Goal: Entertainment & Leisure: Consume media (video, audio)

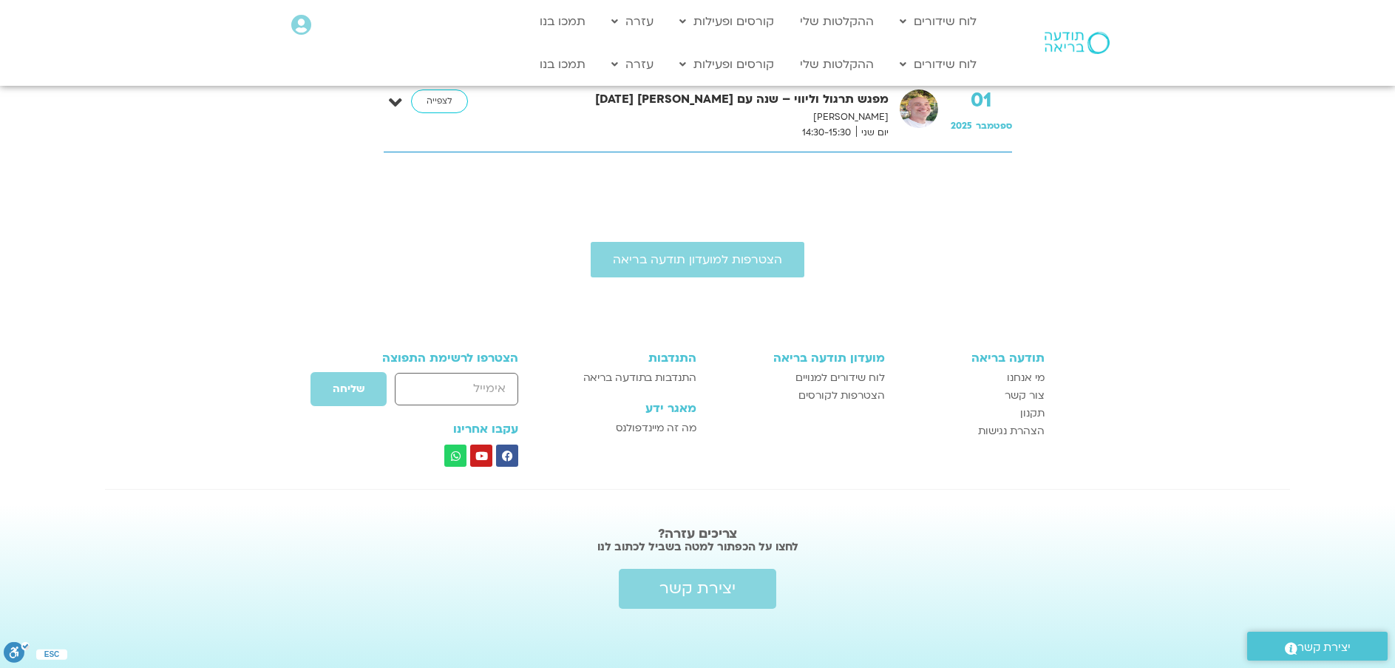
scroll to position [337, 0]
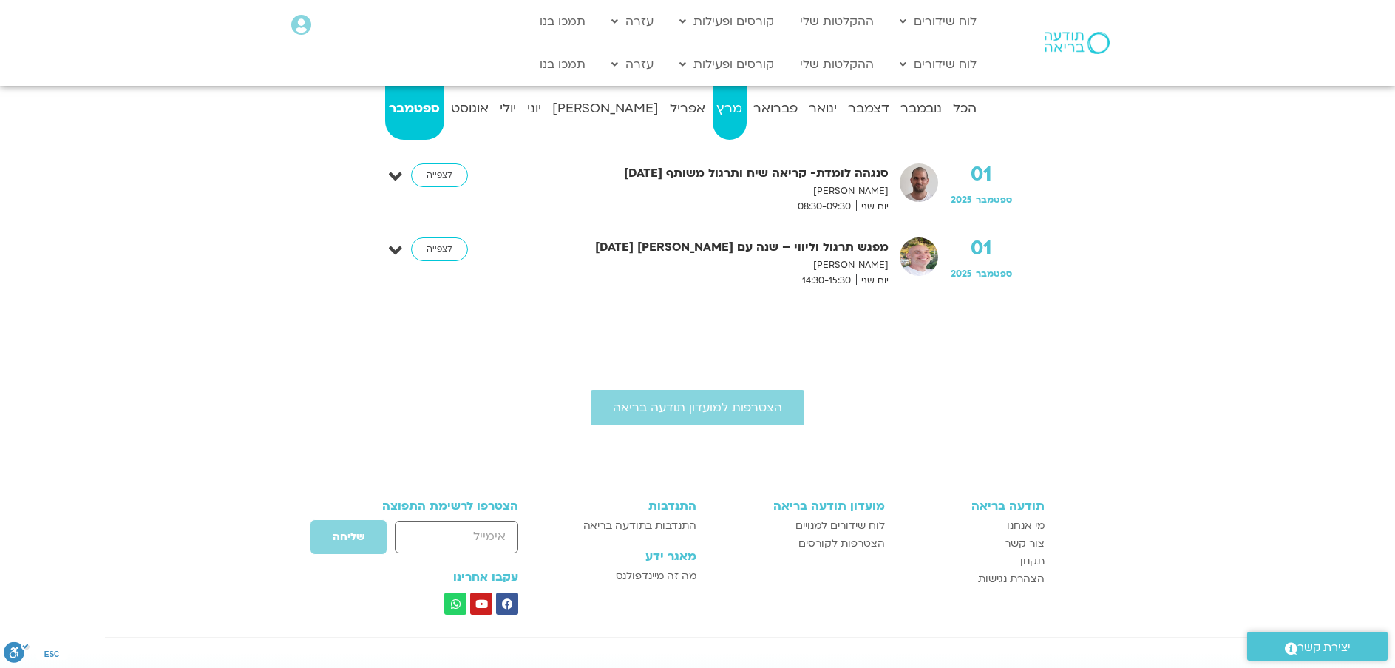
click at [713, 101] on strong "מרץ" at bounding box center [730, 109] width 34 height 22
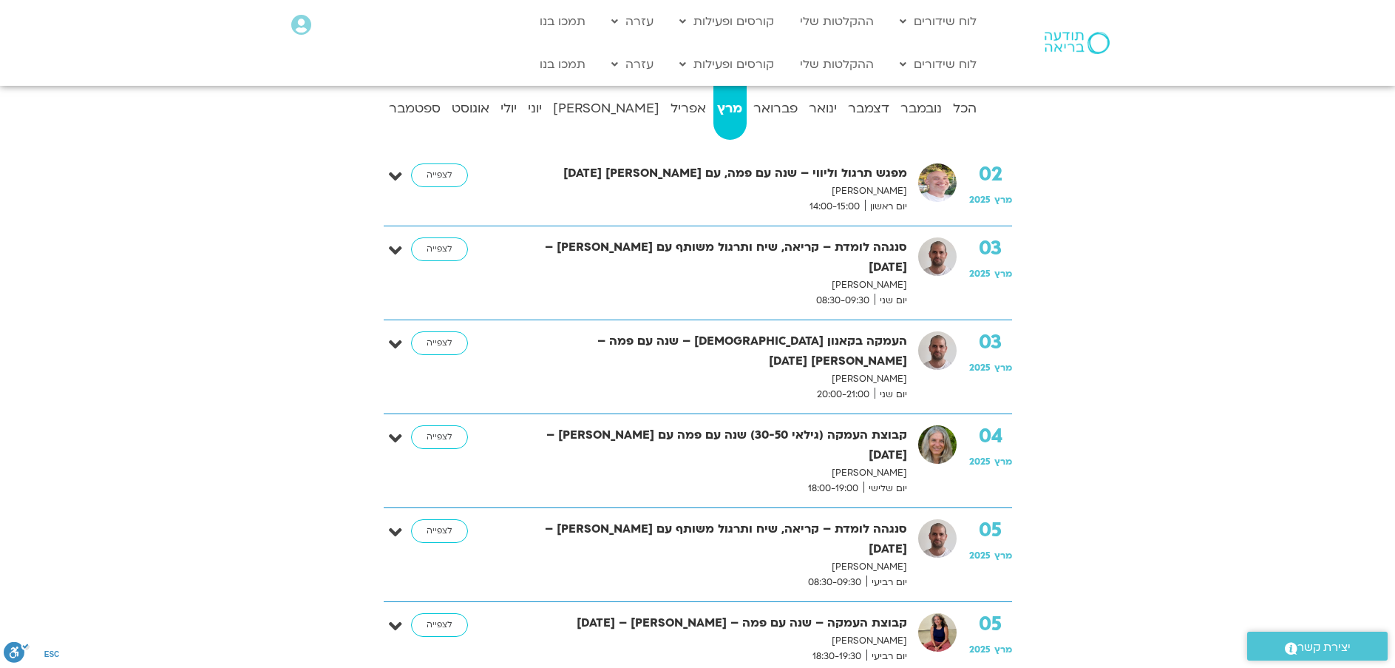
scroll to position [263, 0]
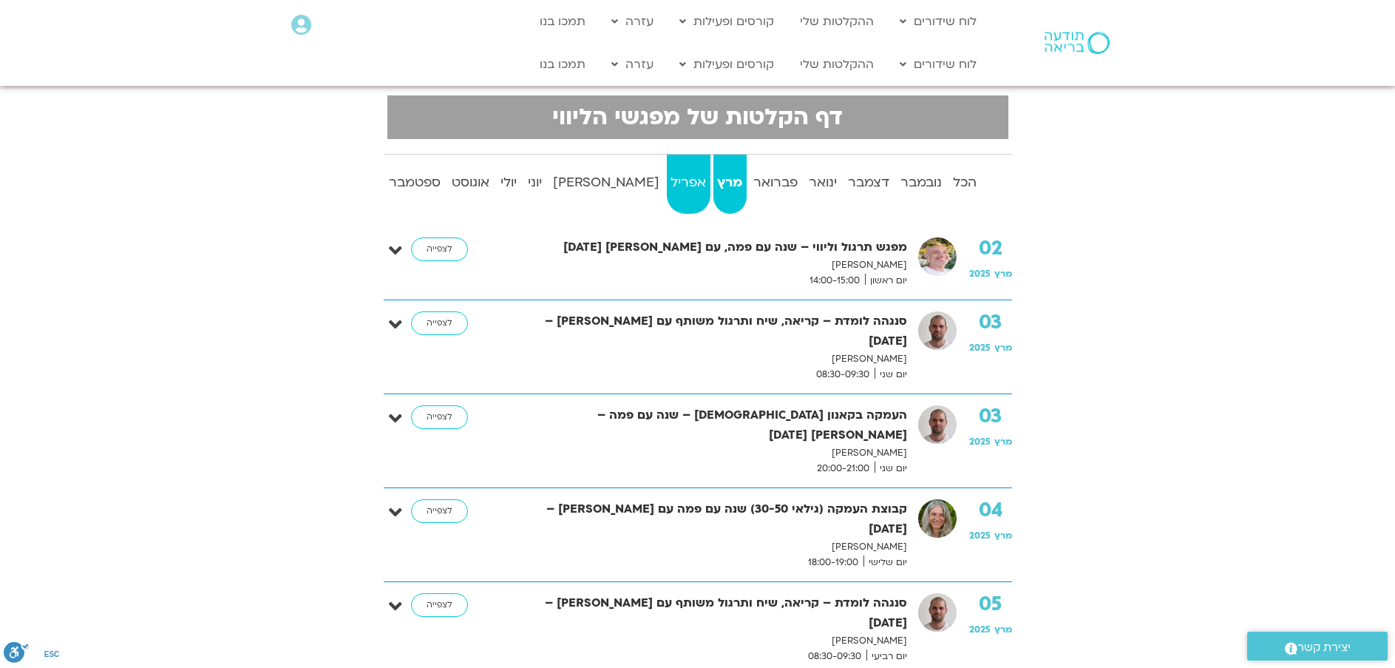
click at [667, 183] on strong "אפריל" at bounding box center [689, 183] width 44 height 22
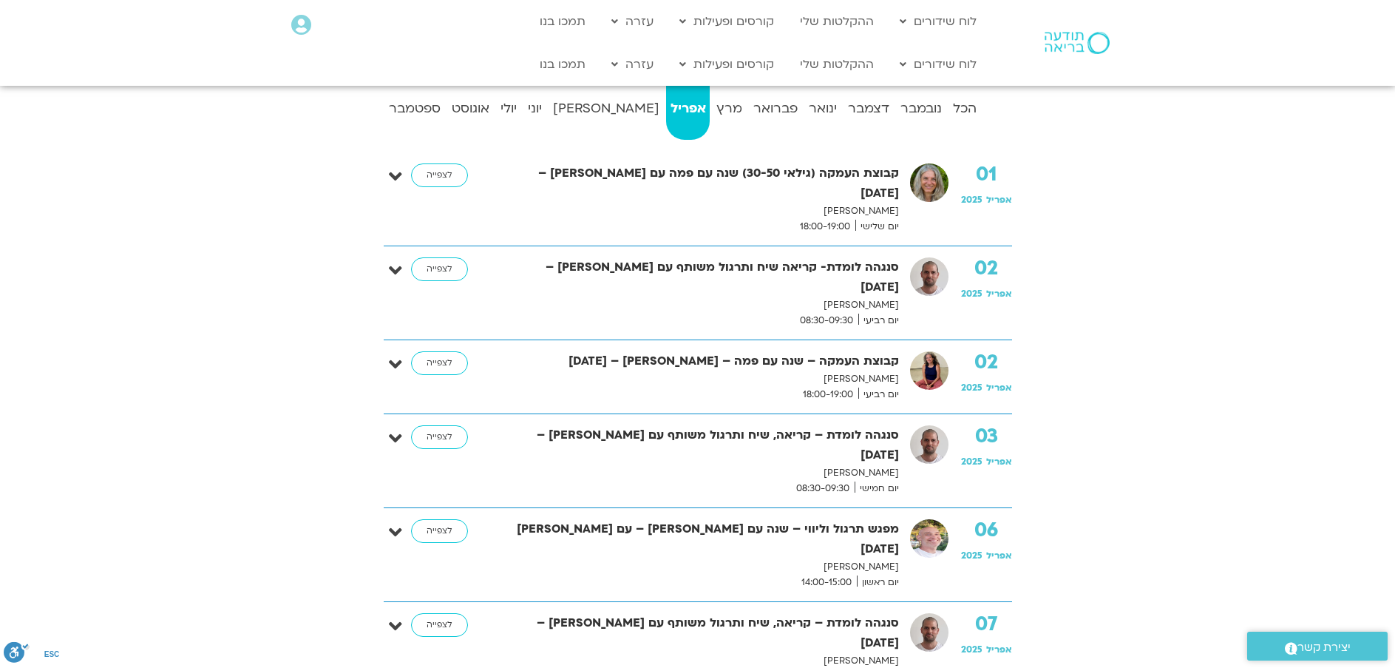
scroll to position [411, 0]
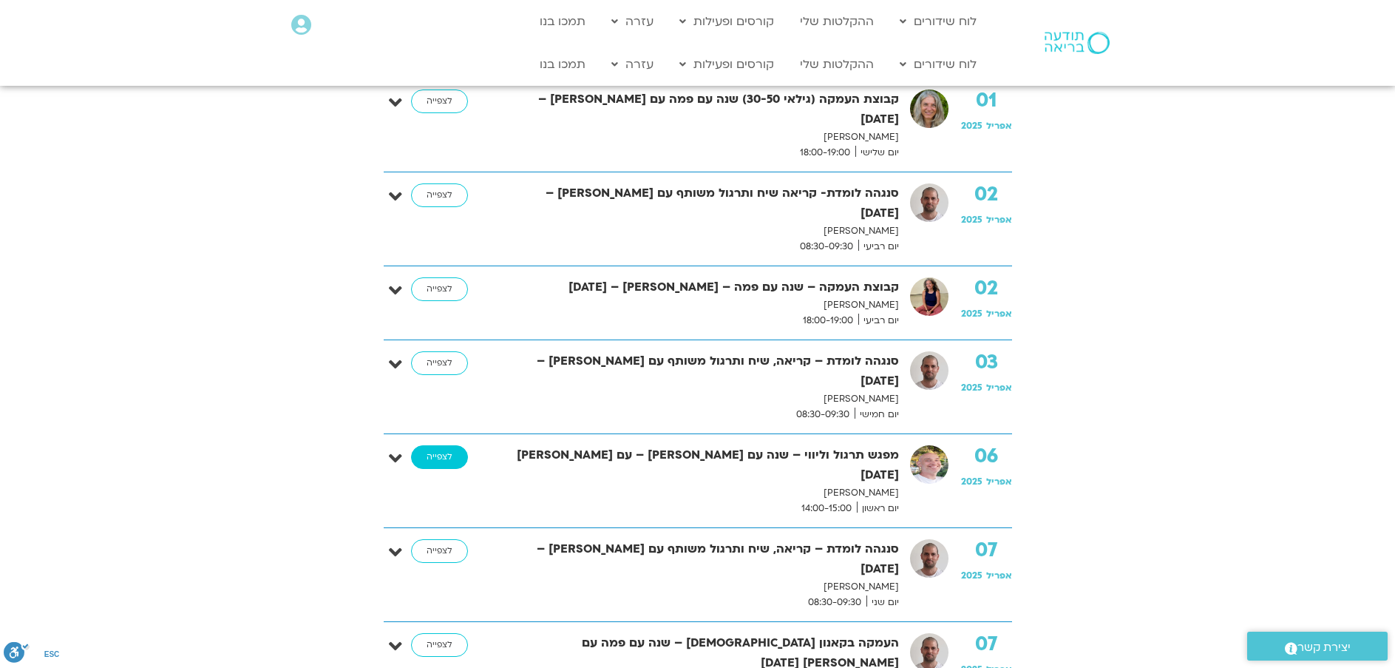
click at [433, 445] on link "לצפייה" at bounding box center [439, 457] width 57 height 24
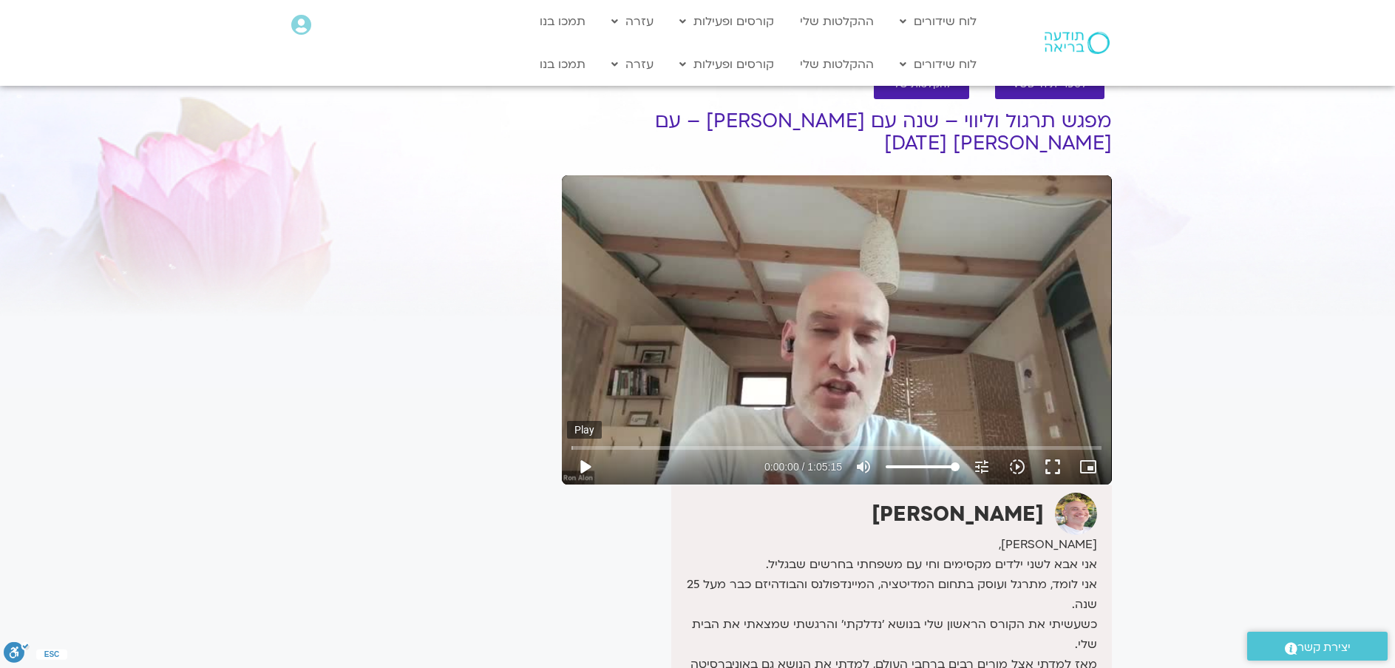
click at [593, 449] on button "play_arrow" at bounding box center [584, 466] width 35 height 35
click at [586, 449] on button "pause" at bounding box center [584, 466] width 35 height 35
click at [586, 449] on button "play_arrow" at bounding box center [584, 466] width 35 height 35
click at [723, 443] on input "Seek" at bounding box center [837, 447] width 530 height 9
click at [586, 449] on button "pause" at bounding box center [584, 466] width 35 height 35
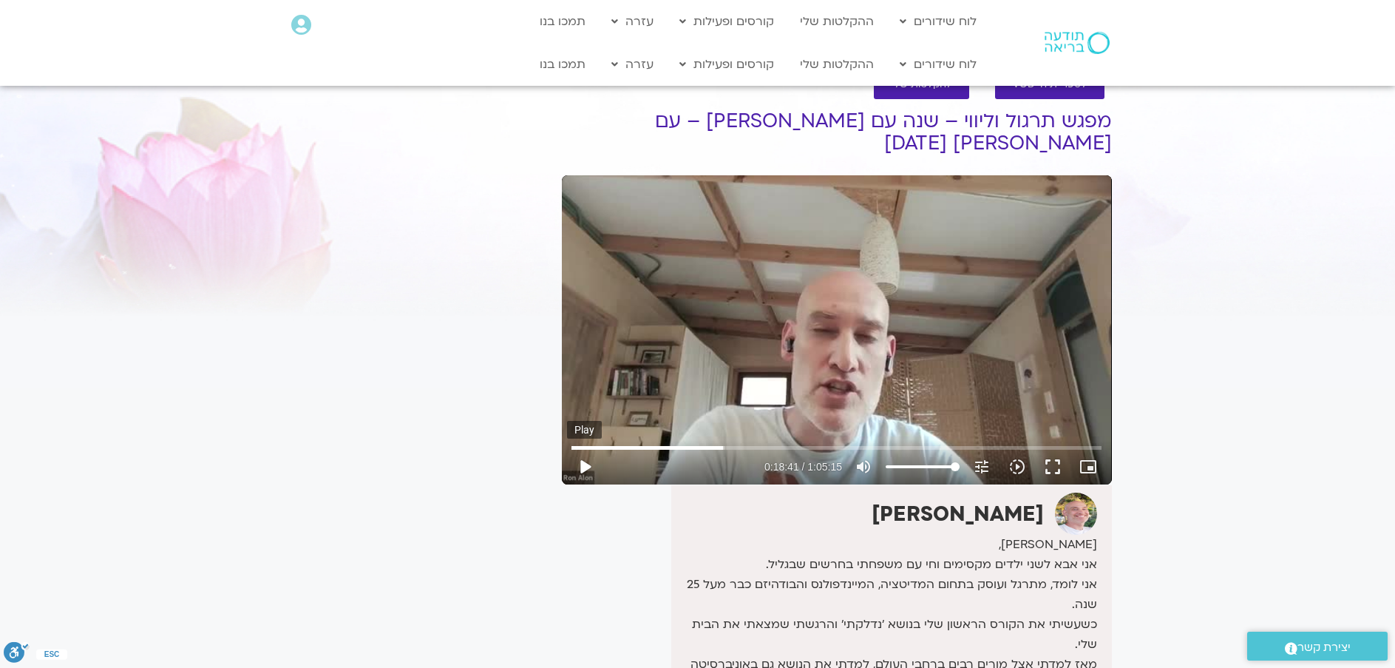
click at [581, 449] on button "play_arrow" at bounding box center [584, 466] width 35 height 35
click at [732, 443] on input "Seek" at bounding box center [837, 447] width 530 height 9
click at [584, 449] on button "pause" at bounding box center [584, 466] width 35 height 35
click at [583, 449] on button "play_arrow" at bounding box center [584, 466] width 35 height 35
click at [582, 449] on button "pause" at bounding box center [584, 466] width 35 height 35
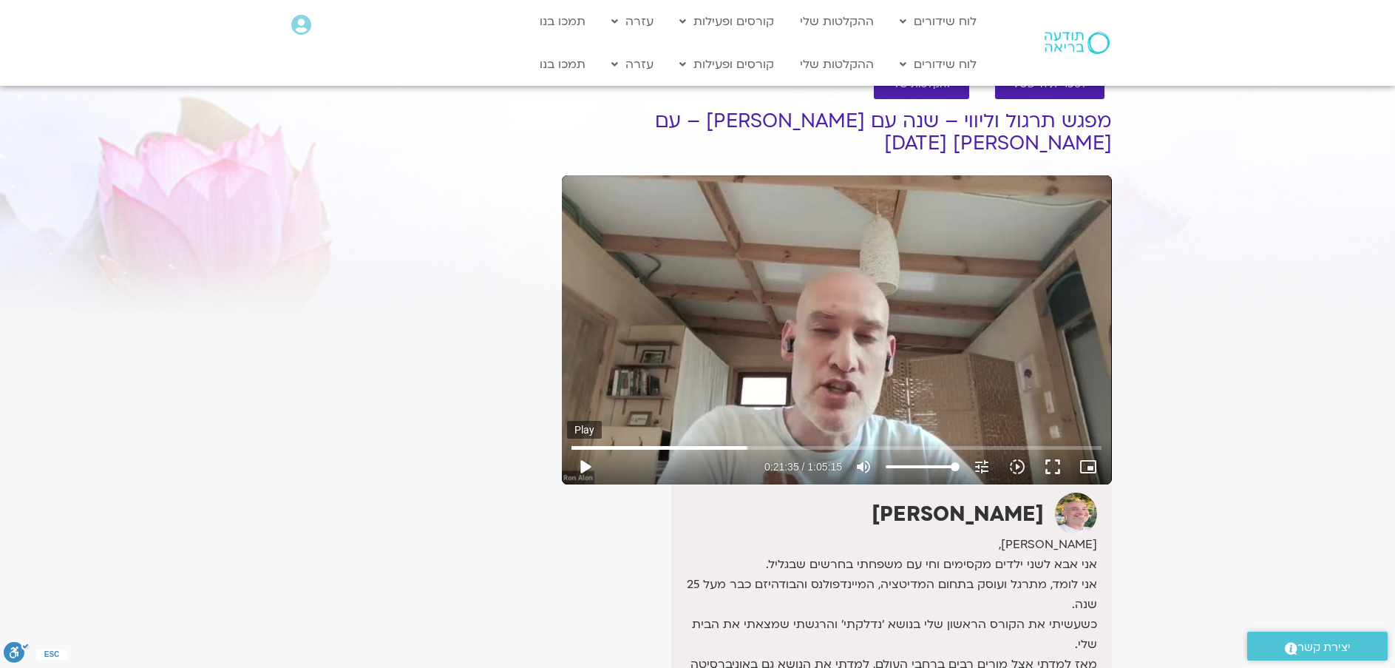
click at [587, 449] on button "play_arrow" at bounding box center [584, 466] width 35 height 35
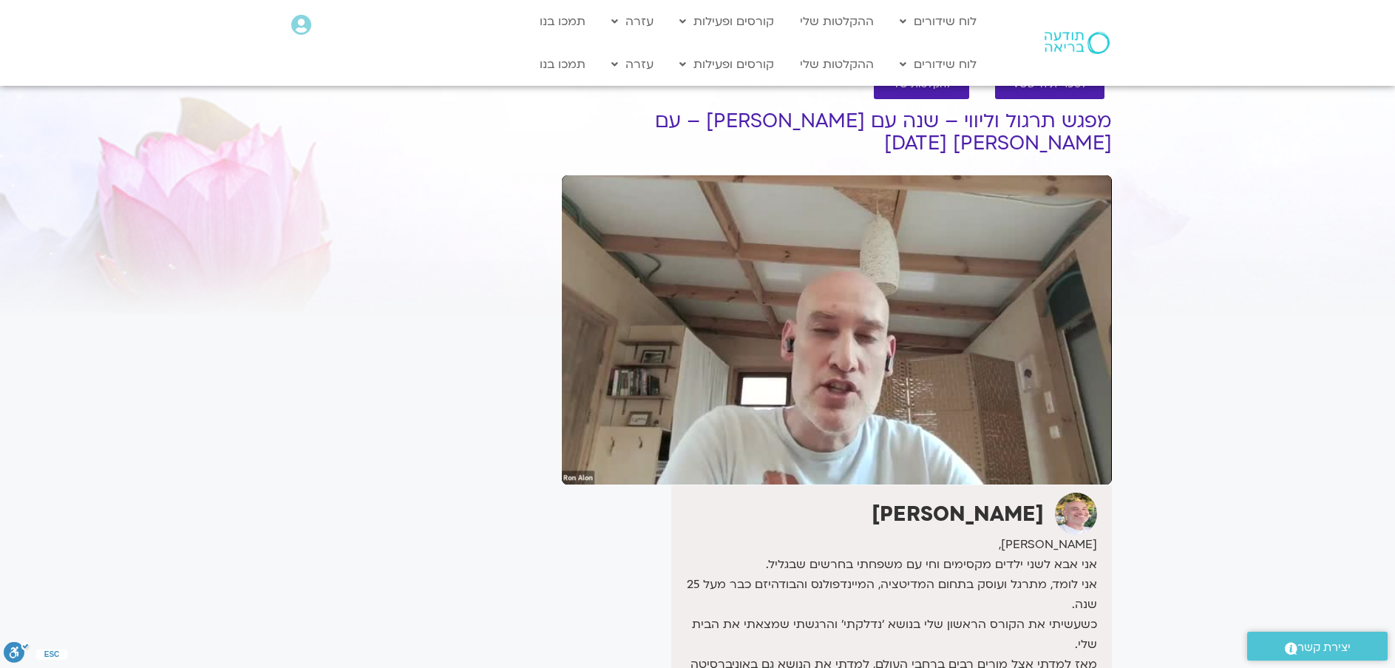
click at [589, 449] on button "pause" at bounding box center [584, 466] width 35 height 35
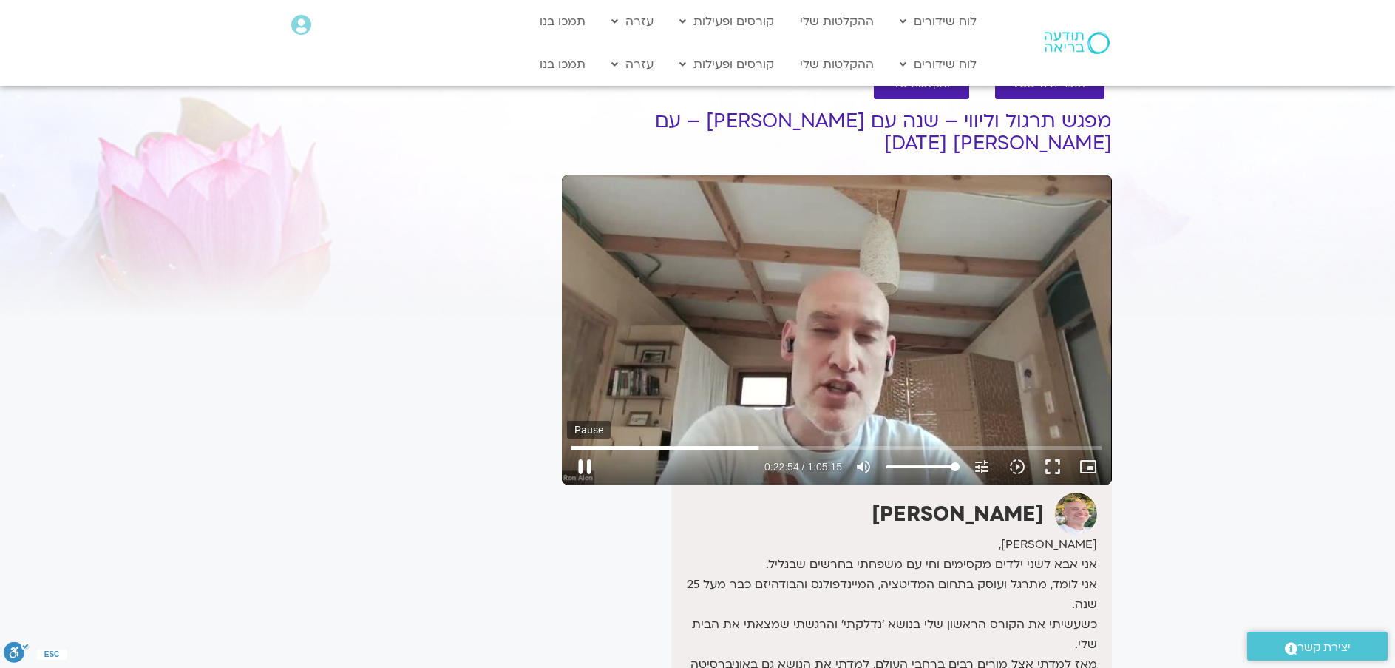
click at [589, 449] on button "pause" at bounding box center [584, 466] width 35 height 35
click at [589, 449] on button "play_arrow" at bounding box center [584, 466] width 35 height 35
click at [586, 449] on button "pause" at bounding box center [584, 466] width 35 height 35
click at [589, 449] on button "play_arrow" at bounding box center [584, 466] width 35 height 35
click at [864, 443] on input "Seek" at bounding box center [837, 447] width 530 height 9
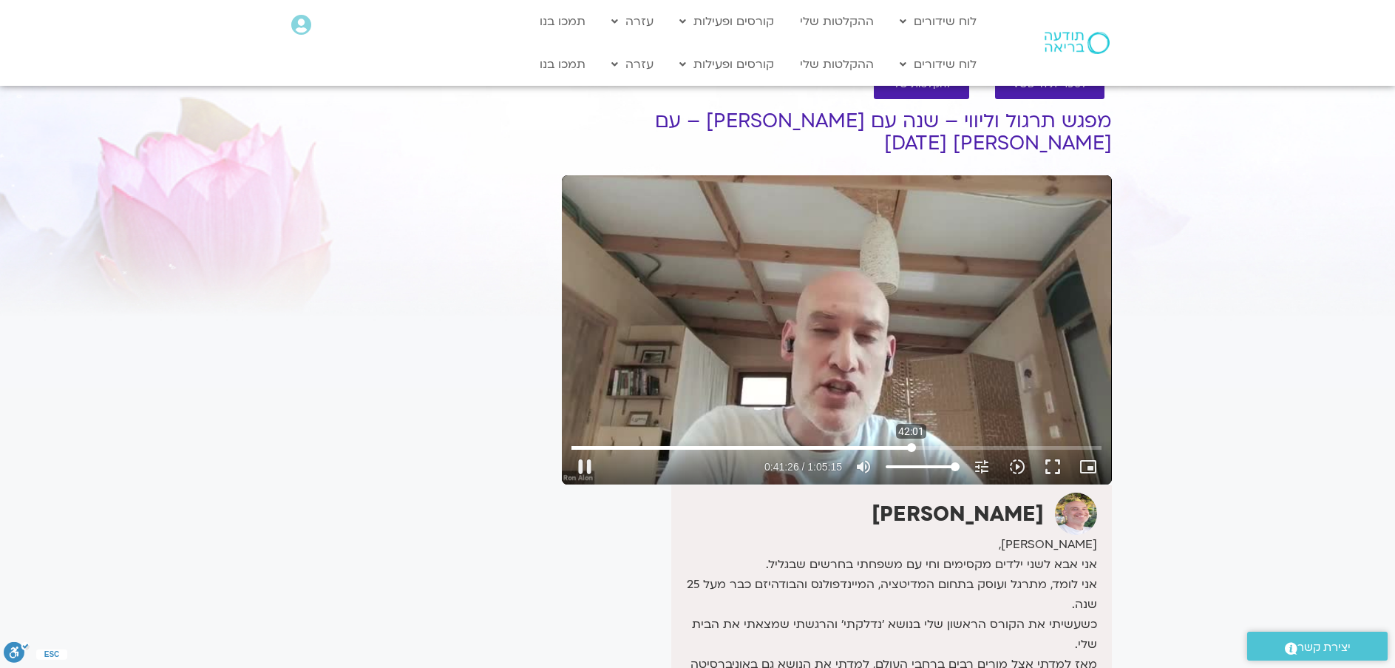
click at [912, 443] on input "Seek" at bounding box center [837, 447] width 530 height 9
click at [583, 449] on button "pause" at bounding box center [584, 466] width 35 height 35
click at [584, 449] on button "play_arrow" at bounding box center [584, 466] width 35 height 35
click at [947, 443] on input "Seek" at bounding box center [837, 447] width 530 height 9
click at [587, 449] on button "pause" at bounding box center [584, 466] width 35 height 35
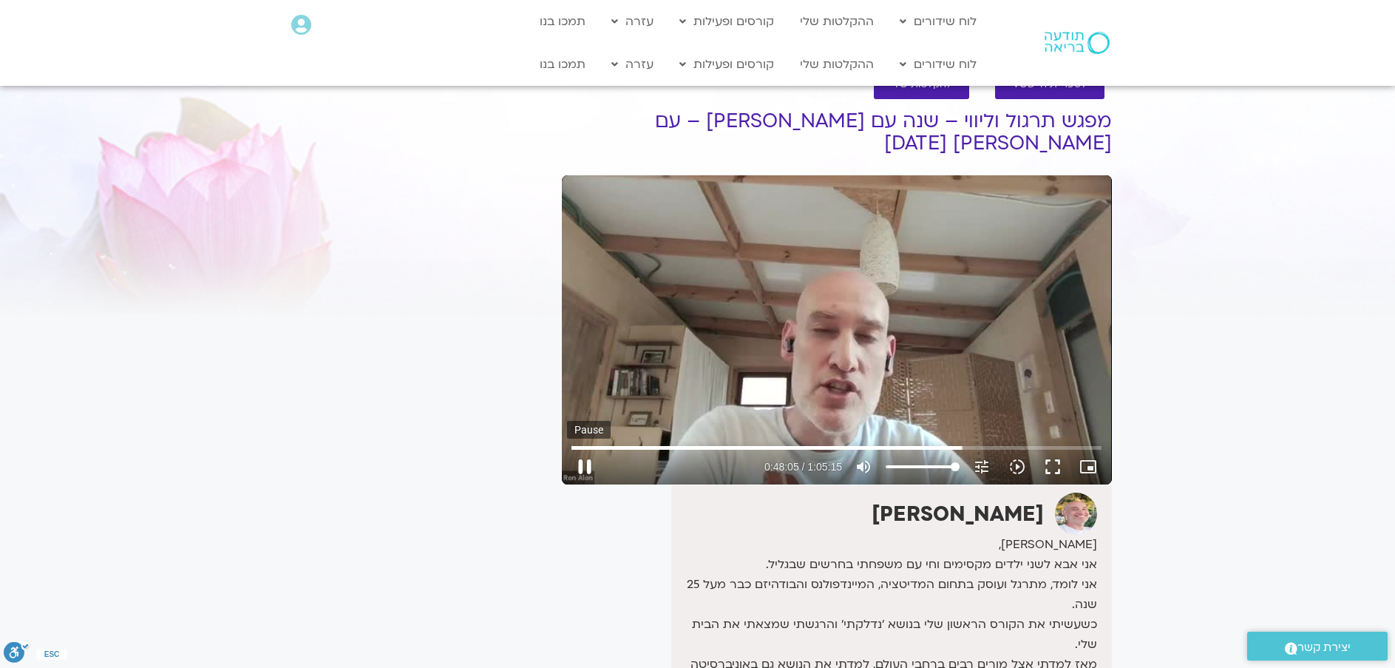
type input "2885.384178"
